Goal: Information Seeking & Learning: Find specific page/section

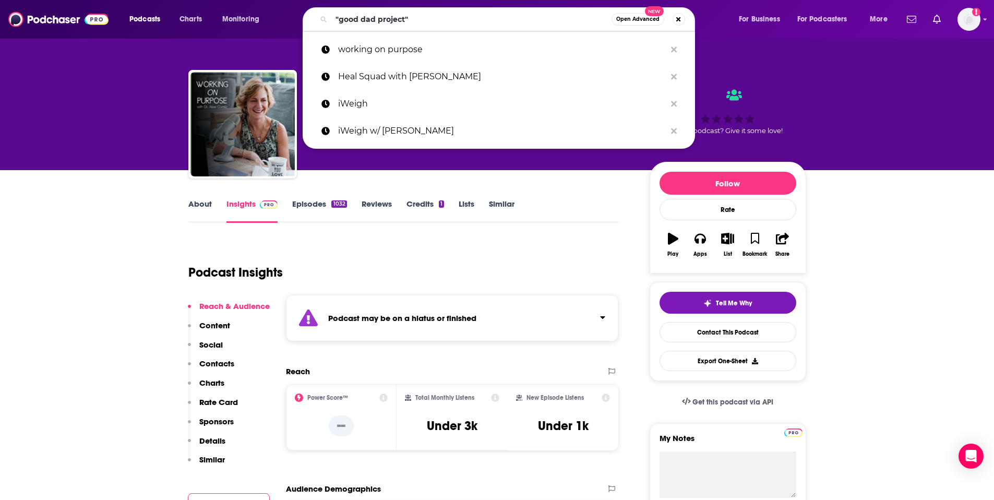
click at [387, 23] on input ""good dad project"" at bounding box center [471, 19] width 280 height 17
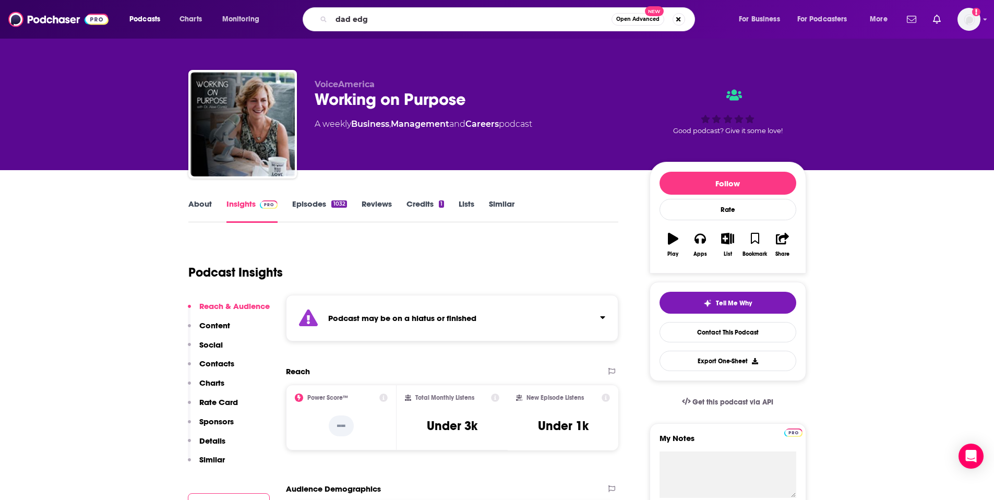
type input "dad edge"
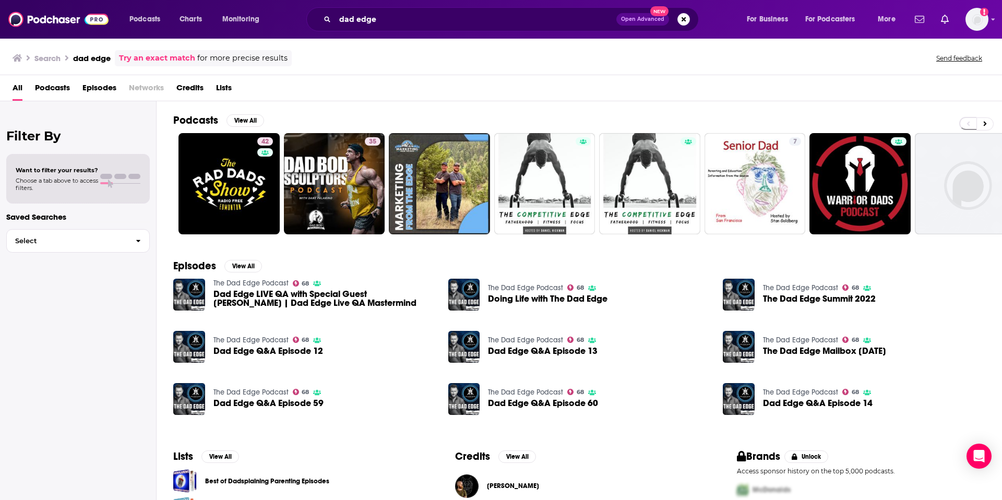
click at [164, 65] on div "Try an exact match for more precise results" at bounding box center [203, 58] width 177 height 16
click at [163, 58] on link "Try an exact match" at bounding box center [157, 58] width 76 height 12
click at [979, 125] on button at bounding box center [984, 123] width 17 height 13
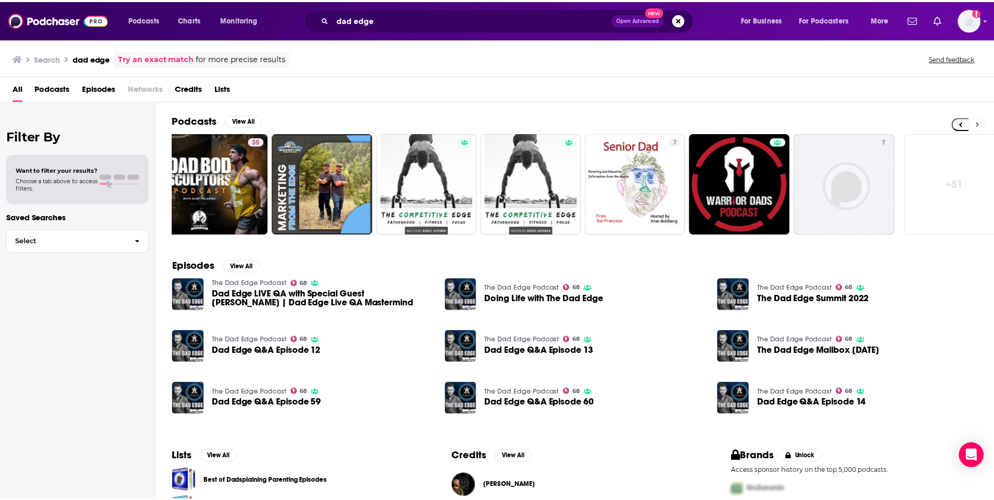
scroll to position [0, 130]
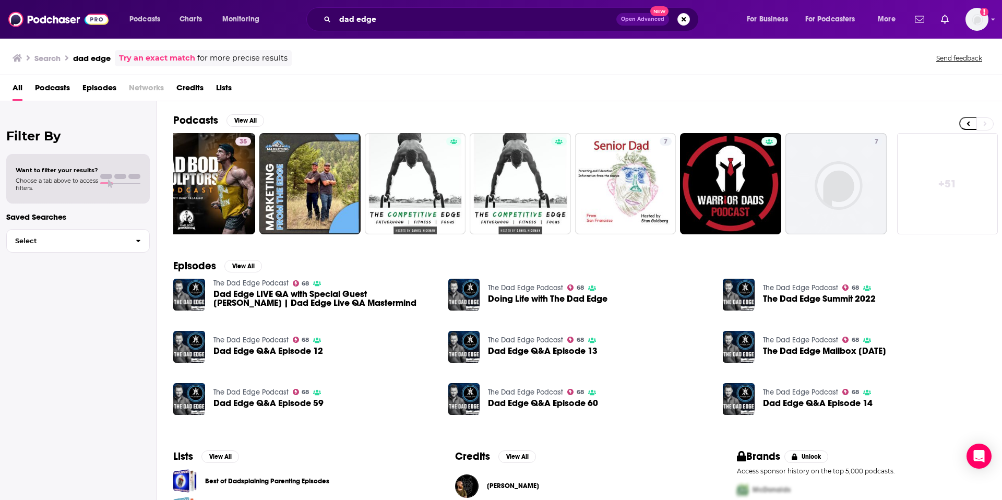
click at [239, 287] on link "The Dad Edge Podcast" at bounding box center [250, 283] width 75 height 9
